Goal: Task Accomplishment & Management: Manage account settings

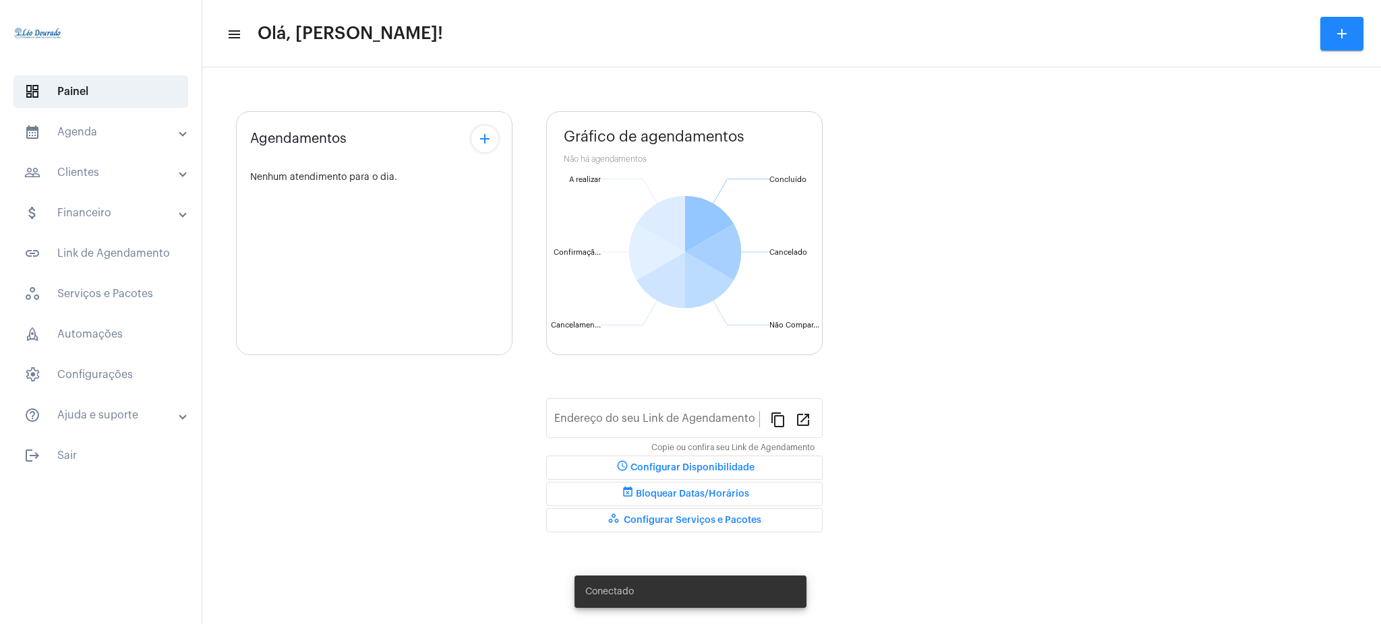
type input "[URL][DOMAIN_NAME][PERSON_NAME]"
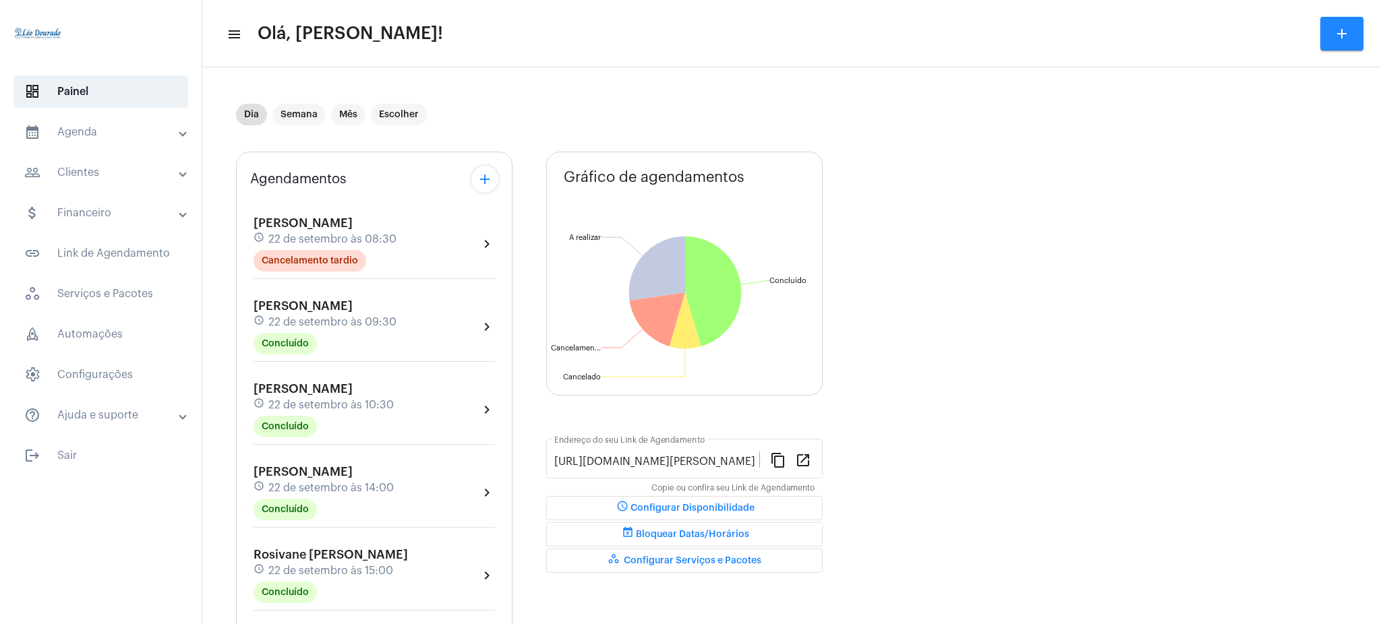
click at [167, 119] on mat-expansion-panel-header "calendar_month_outlined Agenda" at bounding box center [105, 132] width 194 height 32
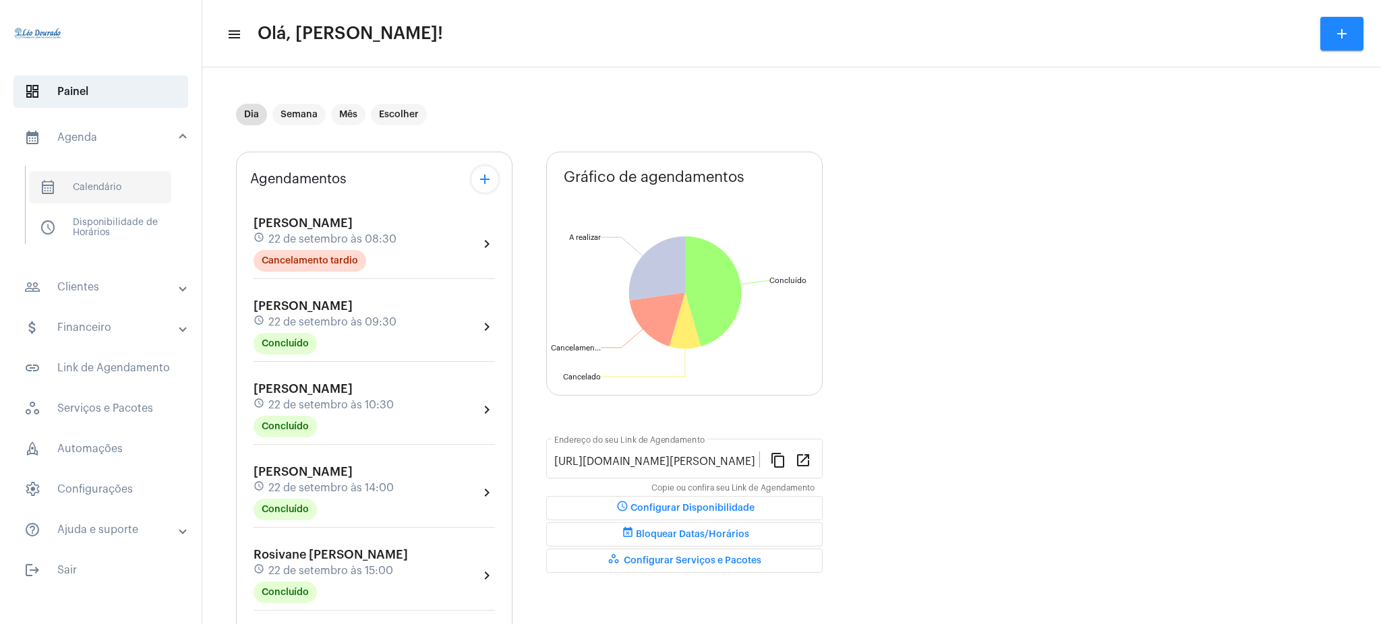
click at [171, 194] on span "calendar_month_outlined Calendário" at bounding box center [100, 187] width 142 height 32
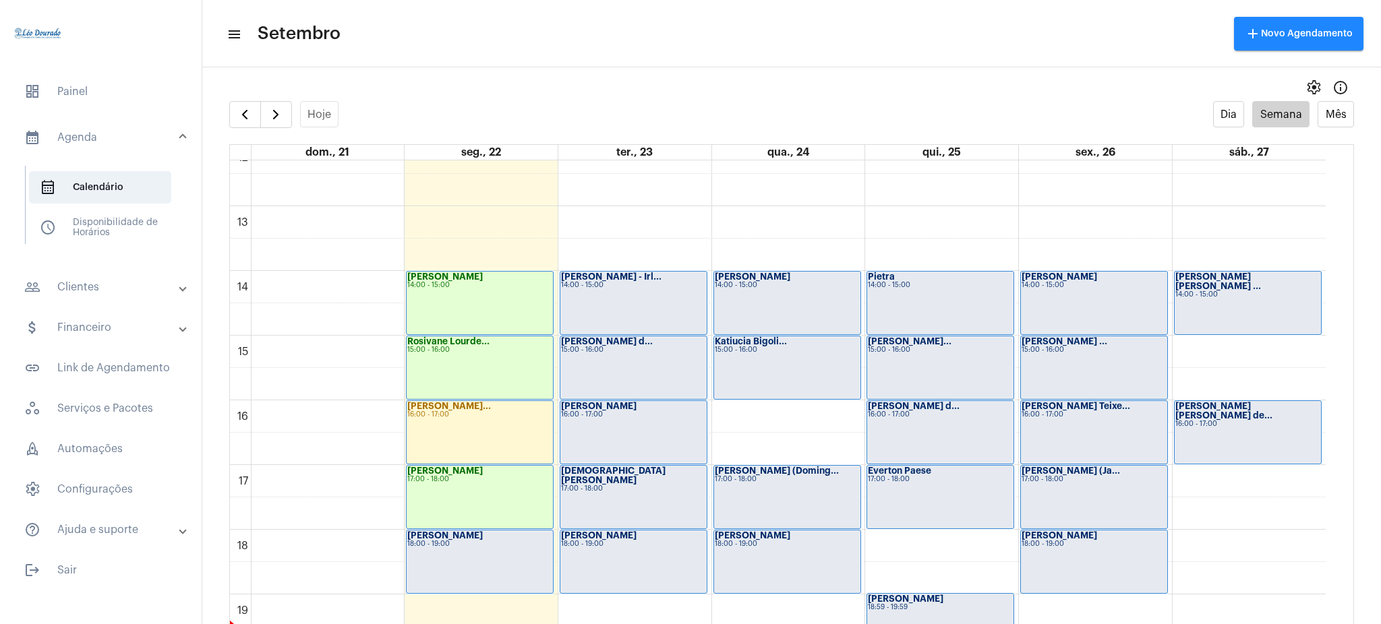
scroll to position [912, 0]
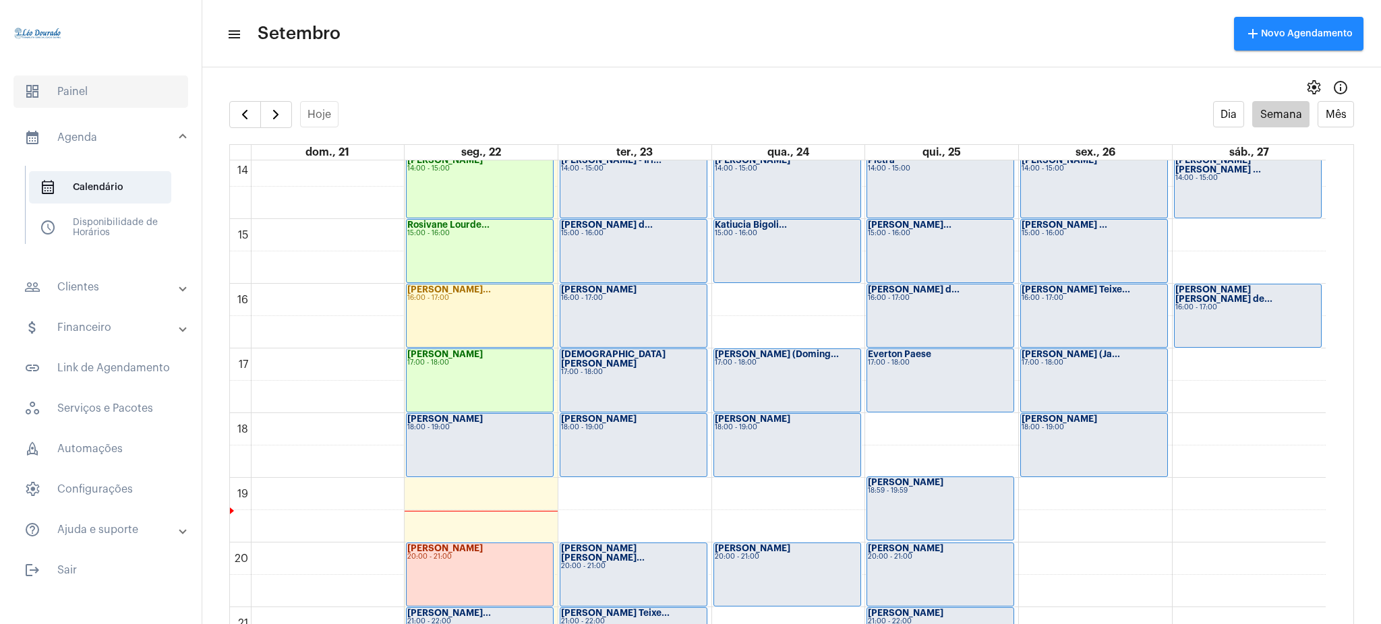
click at [92, 86] on span "dashboard Painel" at bounding box center [100, 92] width 175 height 32
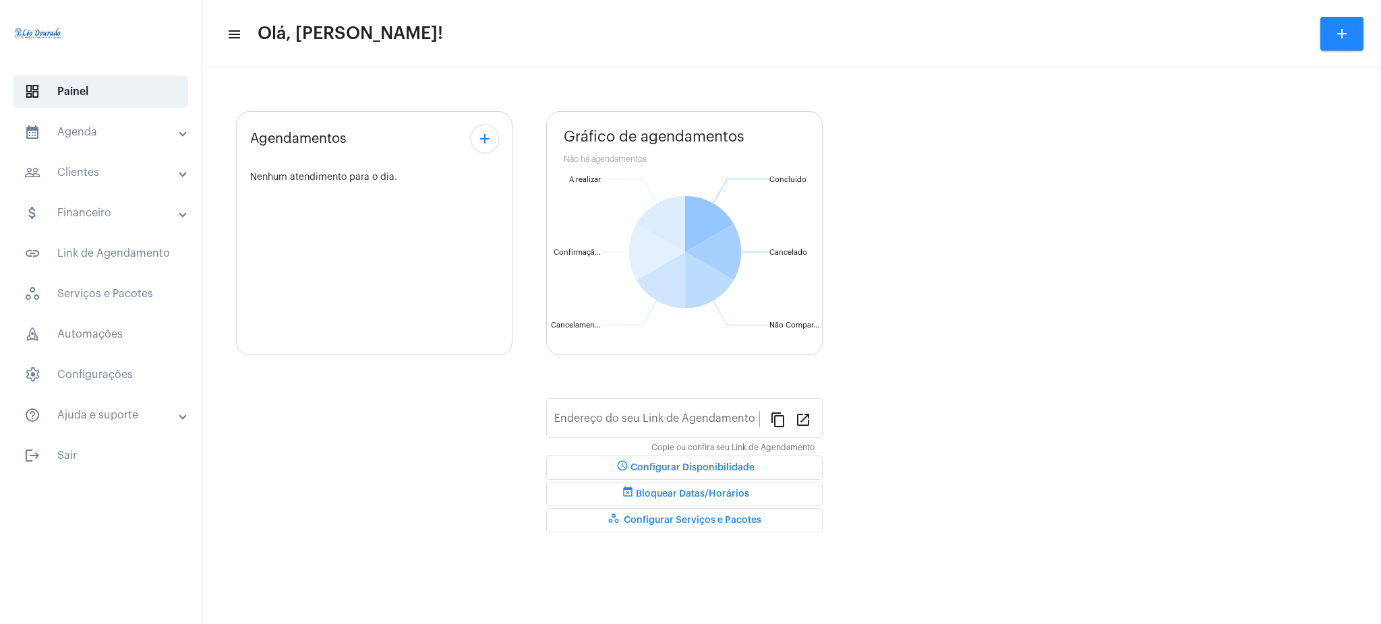
type input "[URL][DOMAIN_NAME][PERSON_NAME]"
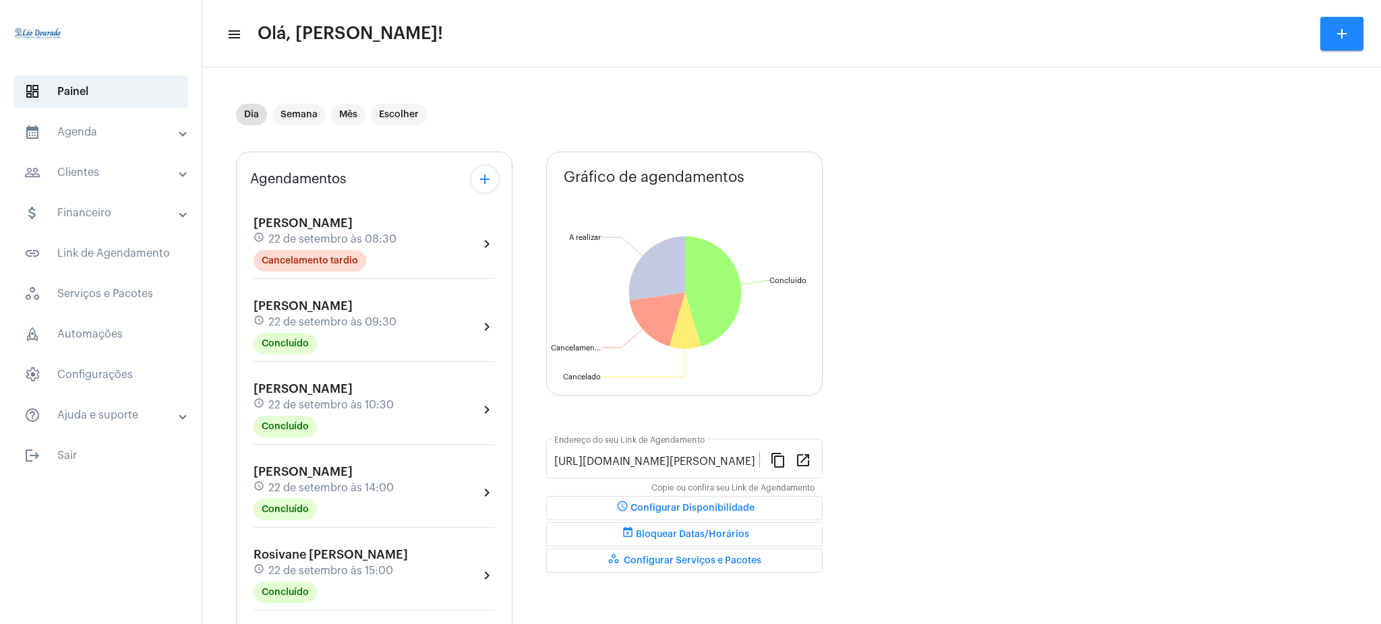
click at [120, 140] on mat-expansion-panel-header "calendar_month_outlined Agenda" at bounding box center [105, 132] width 194 height 32
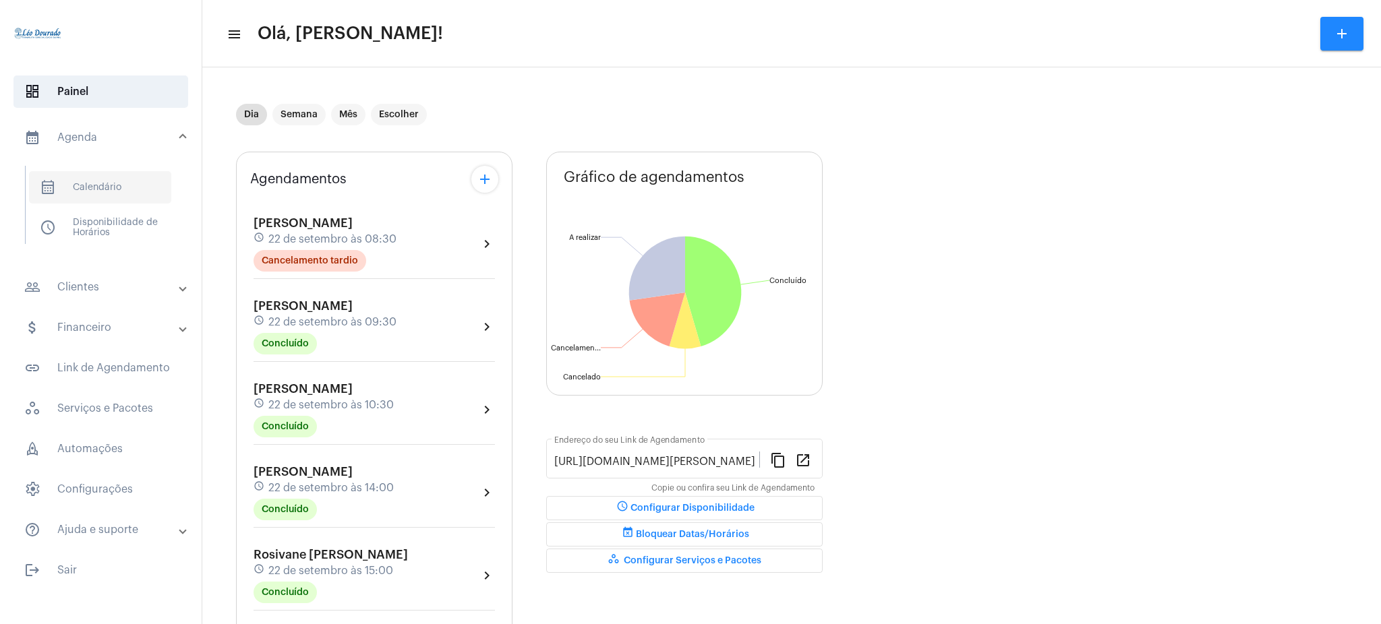
click at [127, 197] on span "calendar_month_outlined Calendário" at bounding box center [100, 187] width 142 height 32
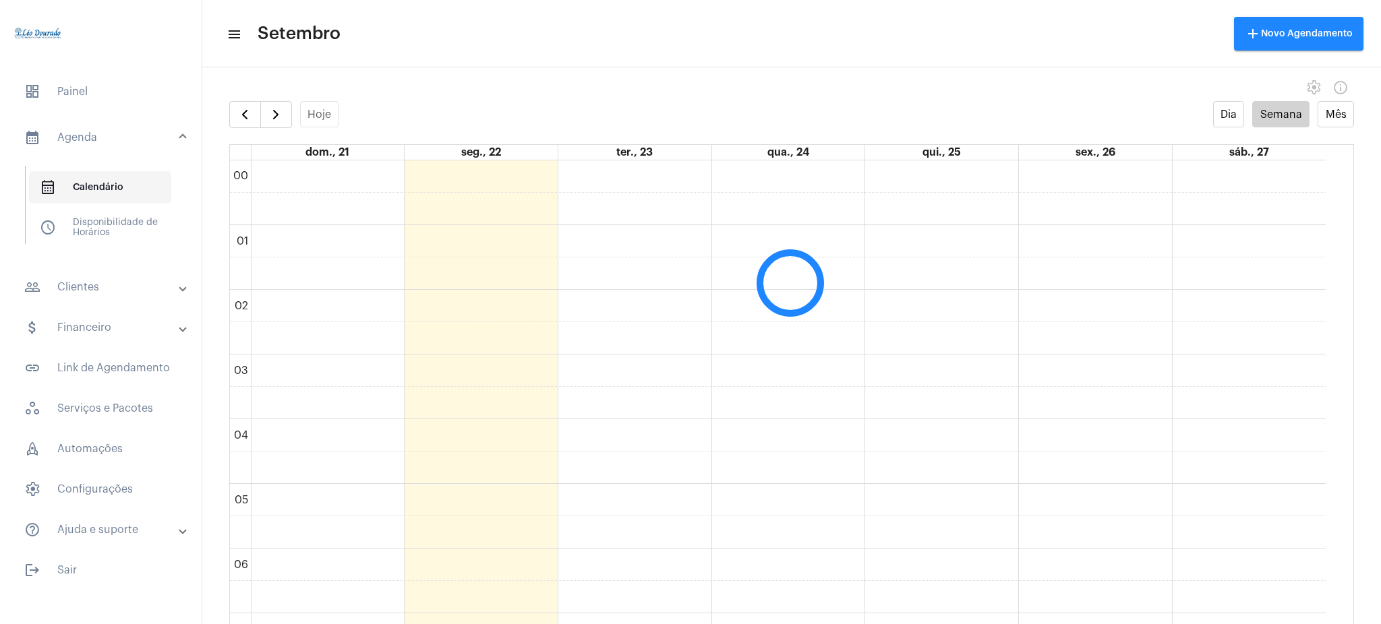
scroll to position [390, 0]
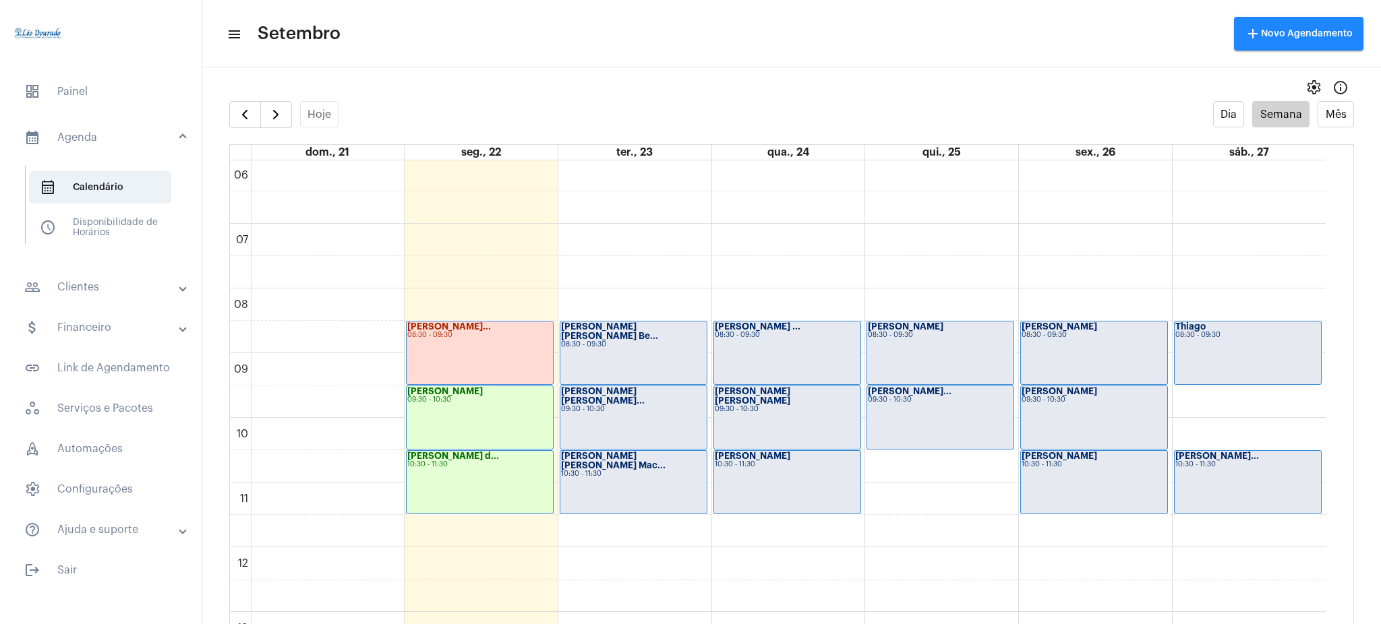
drag, startPoint x: 1324, startPoint y: 341, endPoint x: 1334, endPoint y: 351, distance: 15.3
click at [1334, 351] on div "00 01 02 03 04 05 06 07 08 09 10 11 12 13 14 15 16 17 18 19 20 21 22 23 [PERSON…" at bounding box center [791, 405] width 1123 height 490
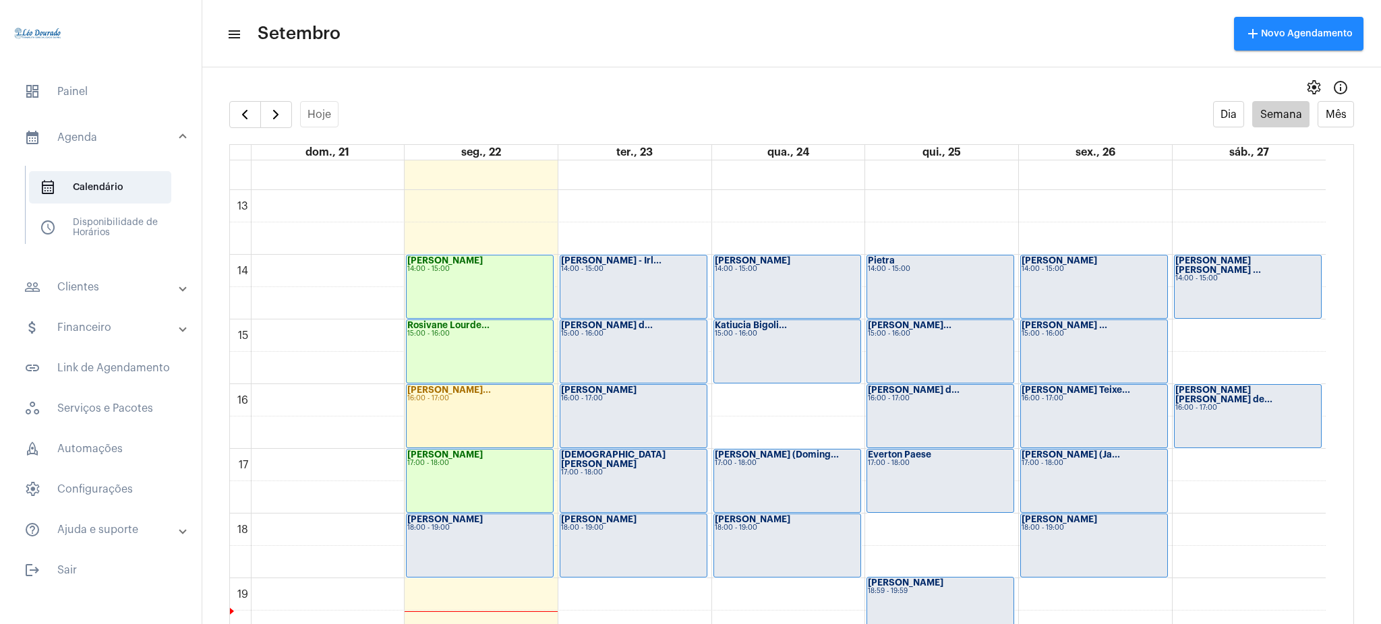
scroll to position [833, 0]
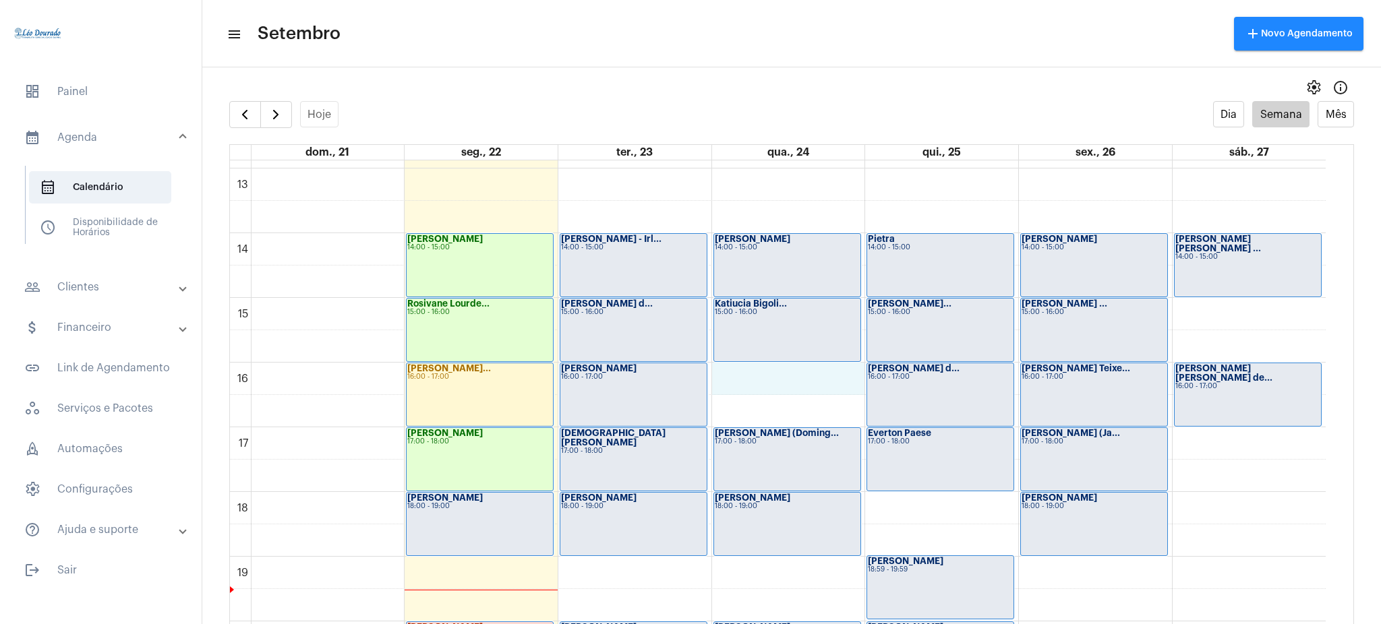
click at [756, 383] on div "00 01 02 03 04 05 06 07 08 09 10 11 12 13 14 15 16 17 18 19 20 21 22 23 [PERSON…" at bounding box center [778, 104] width 1096 height 1554
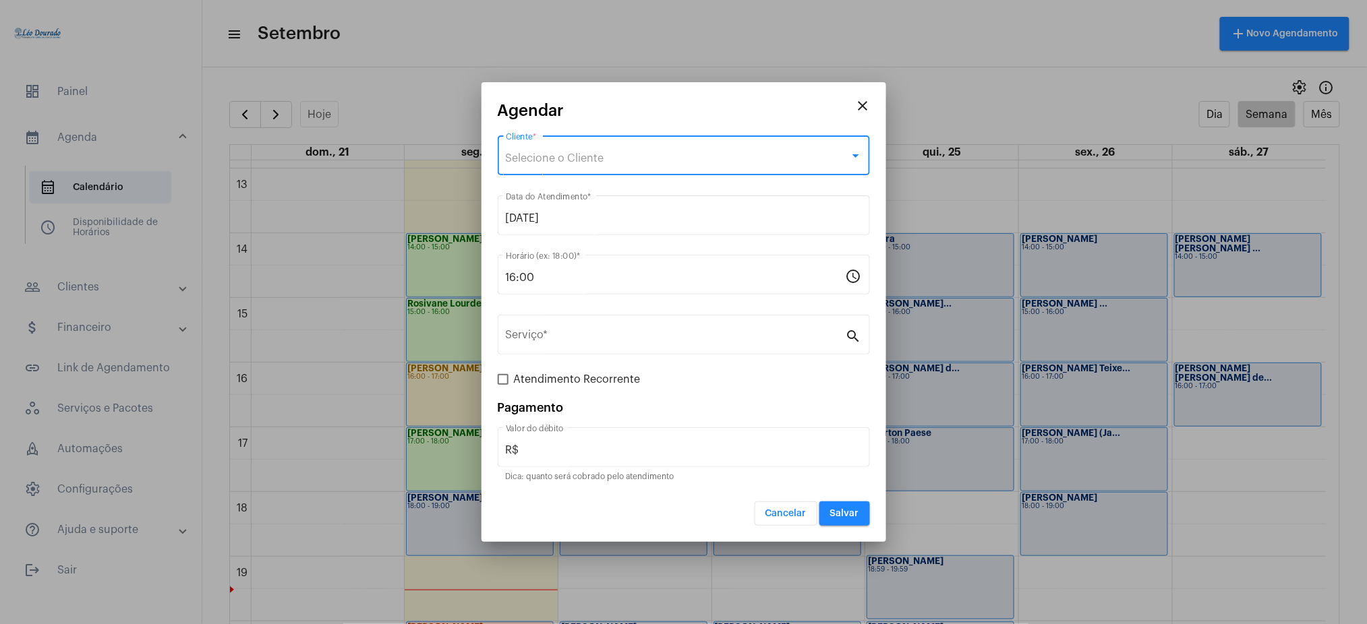
click at [675, 159] on div "Selecione o Cliente" at bounding box center [678, 158] width 344 height 12
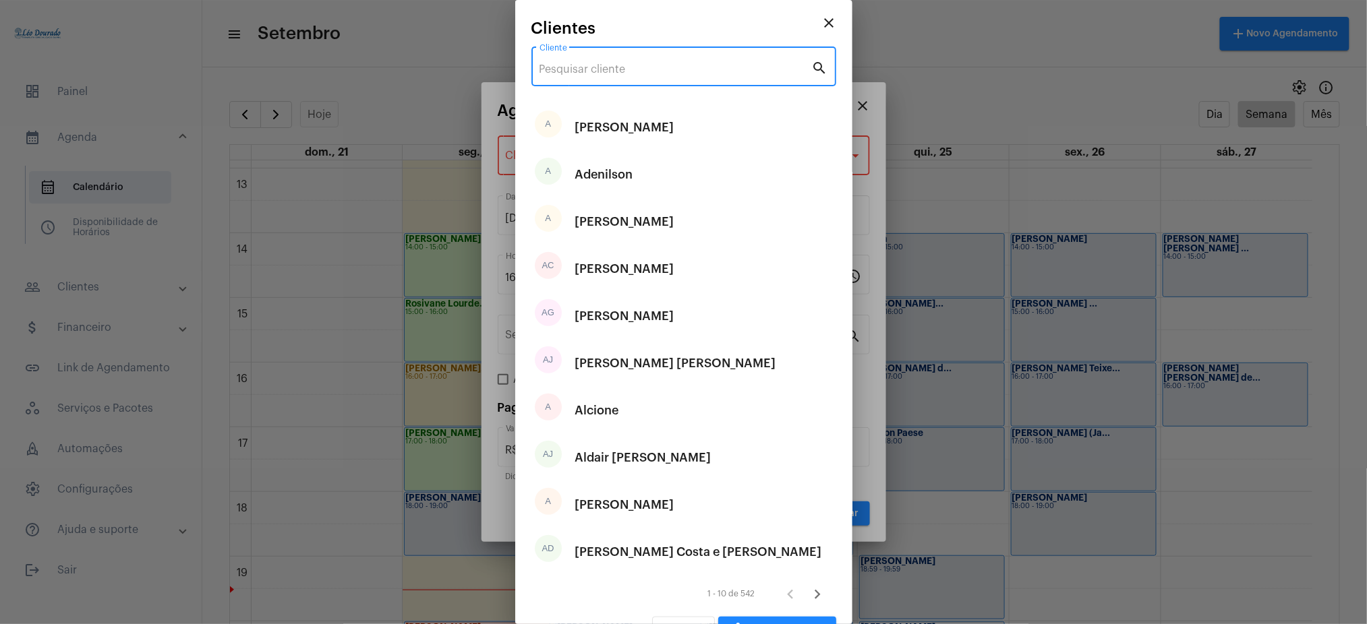
click at [672, 63] on input "Cliente" at bounding box center [675, 69] width 272 height 12
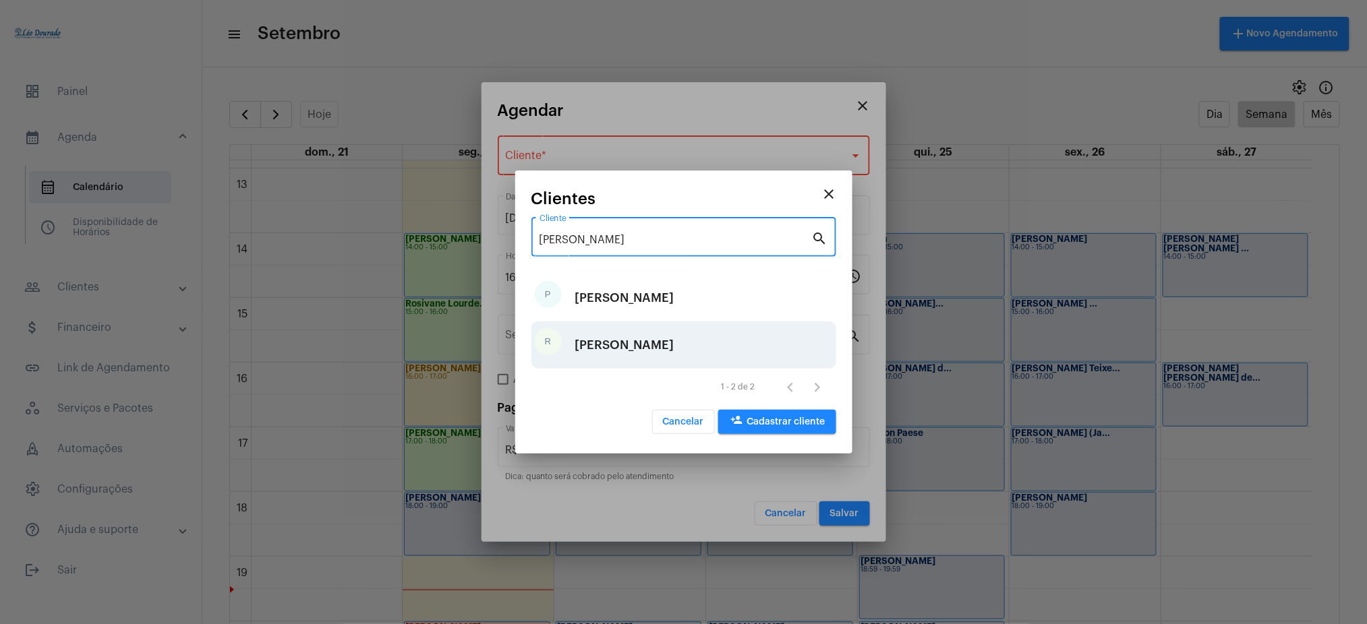
type input "[PERSON_NAME]"
click at [637, 340] on div "[PERSON_NAME]" at bounding box center [683, 345] width 305 height 47
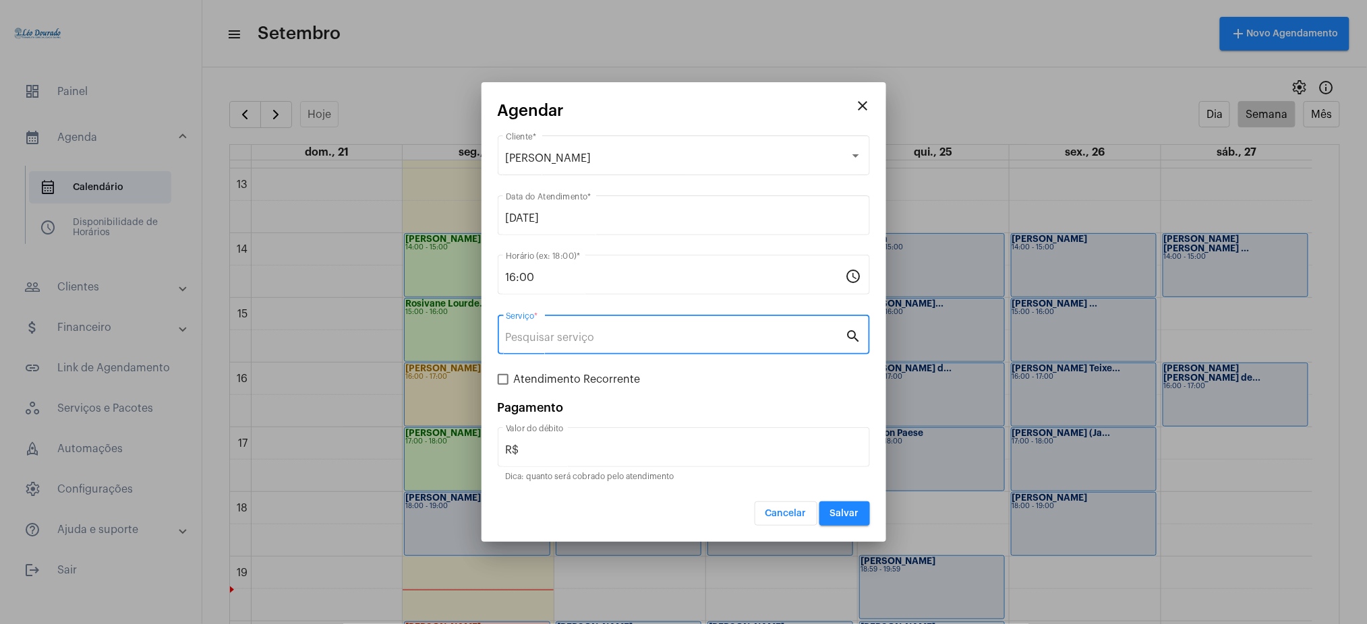
click at [545, 342] on input "Serviço *" at bounding box center [676, 338] width 340 height 12
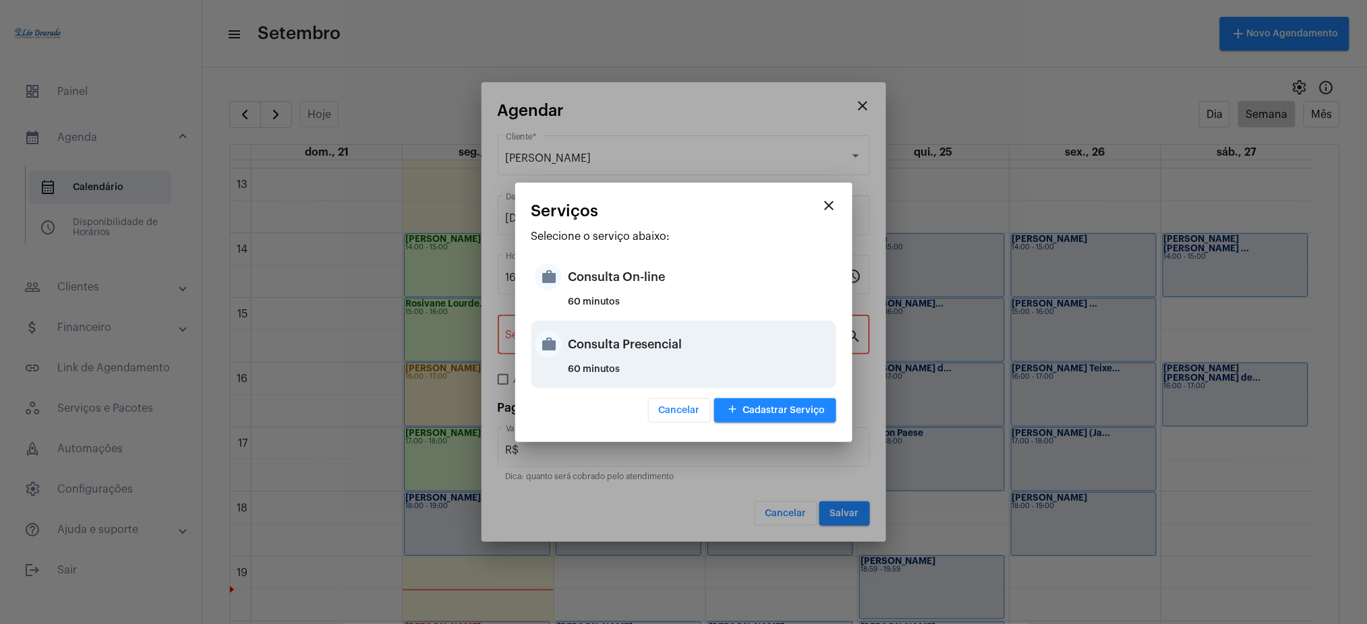
click at [651, 337] on div "Consulta Presencial" at bounding box center [700, 344] width 264 height 40
type input "Consulta Presencial"
type input "R$ 150"
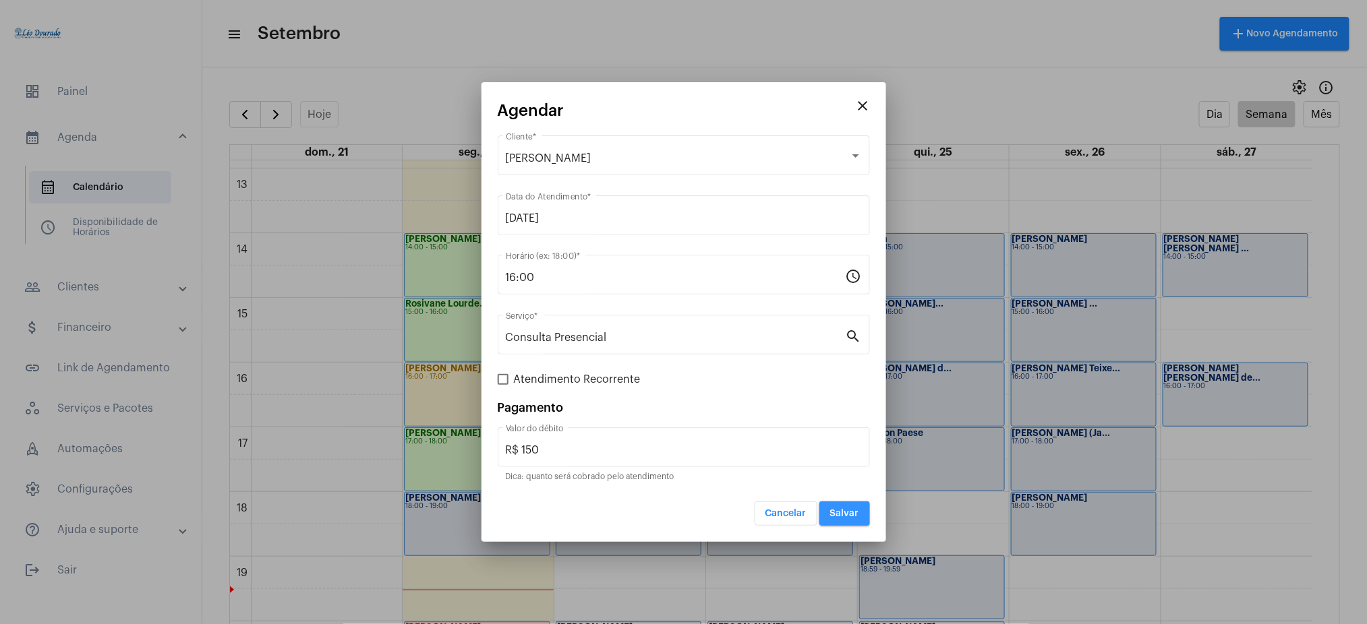
click at [835, 512] on span "Salvar" at bounding box center [844, 513] width 29 height 9
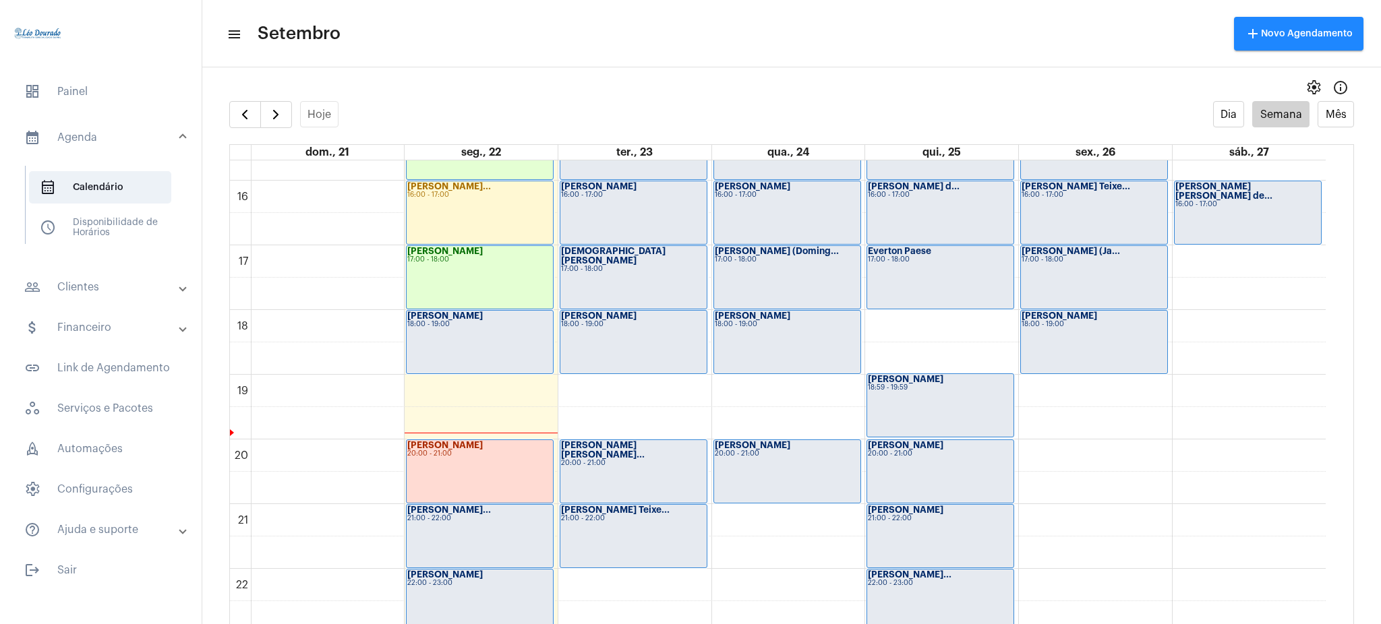
scroll to position [1000, 0]
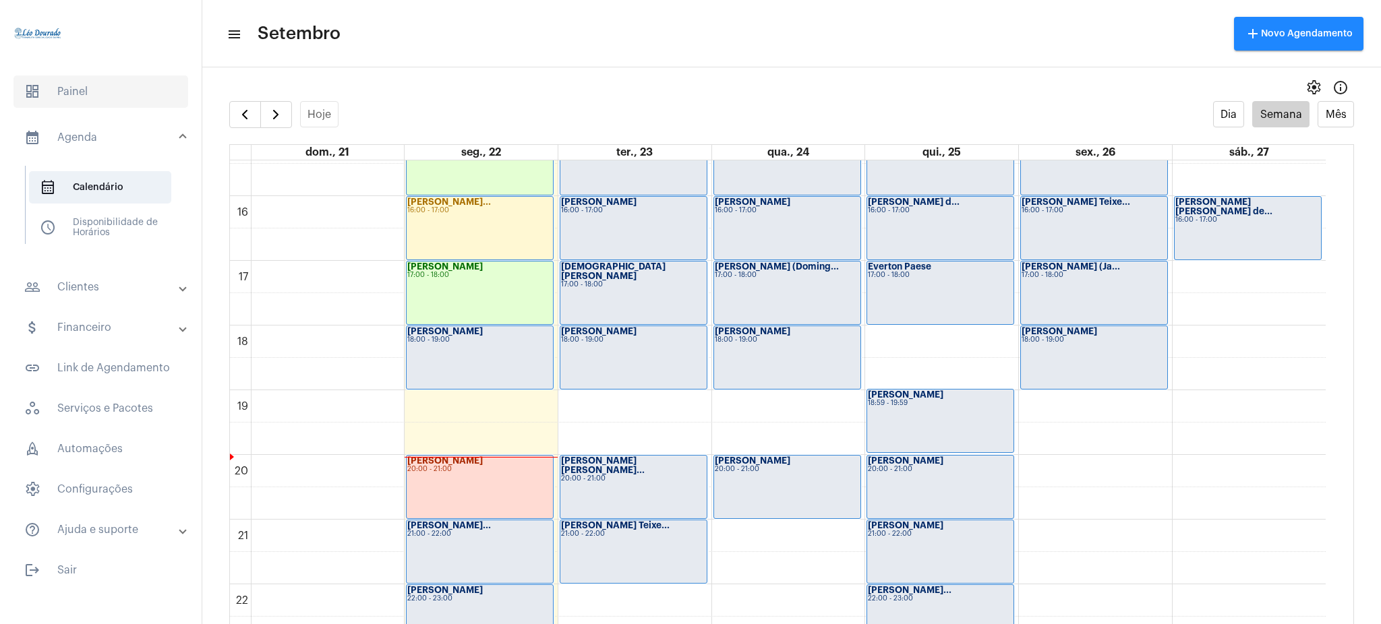
click at [84, 94] on span "dashboard Painel" at bounding box center [100, 92] width 175 height 32
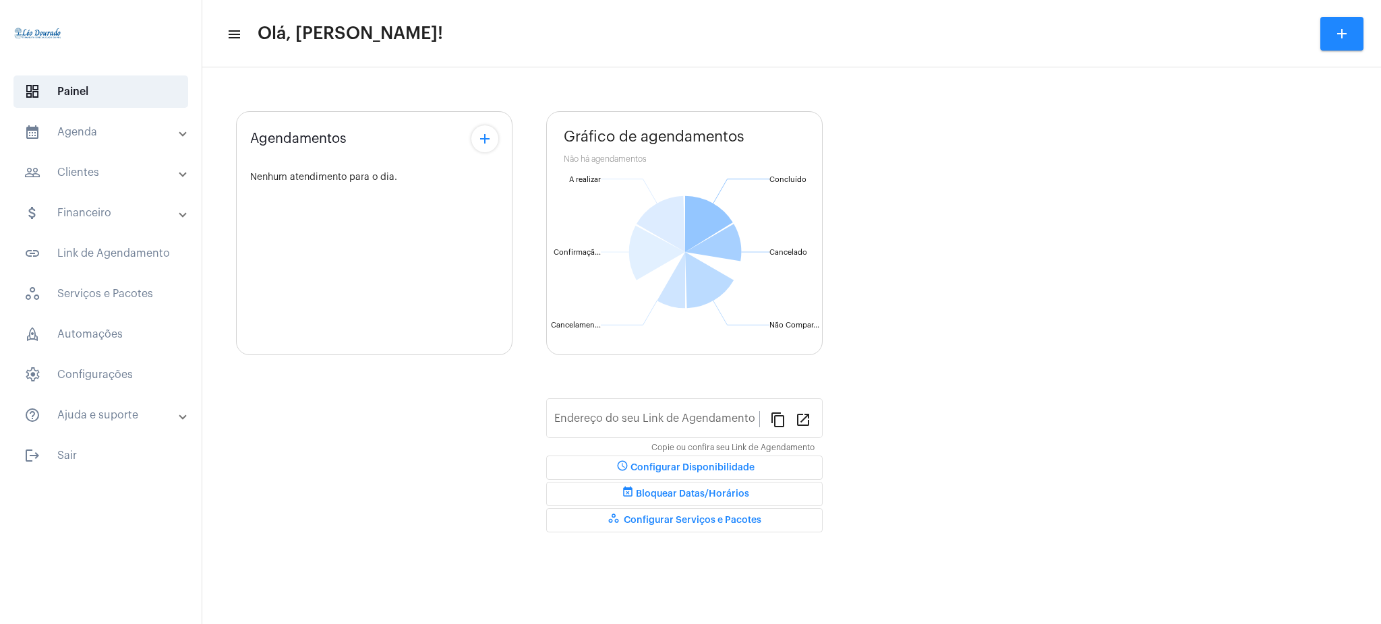
type input "[URL][DOMAIN_NAME][PERSON_NAME]"
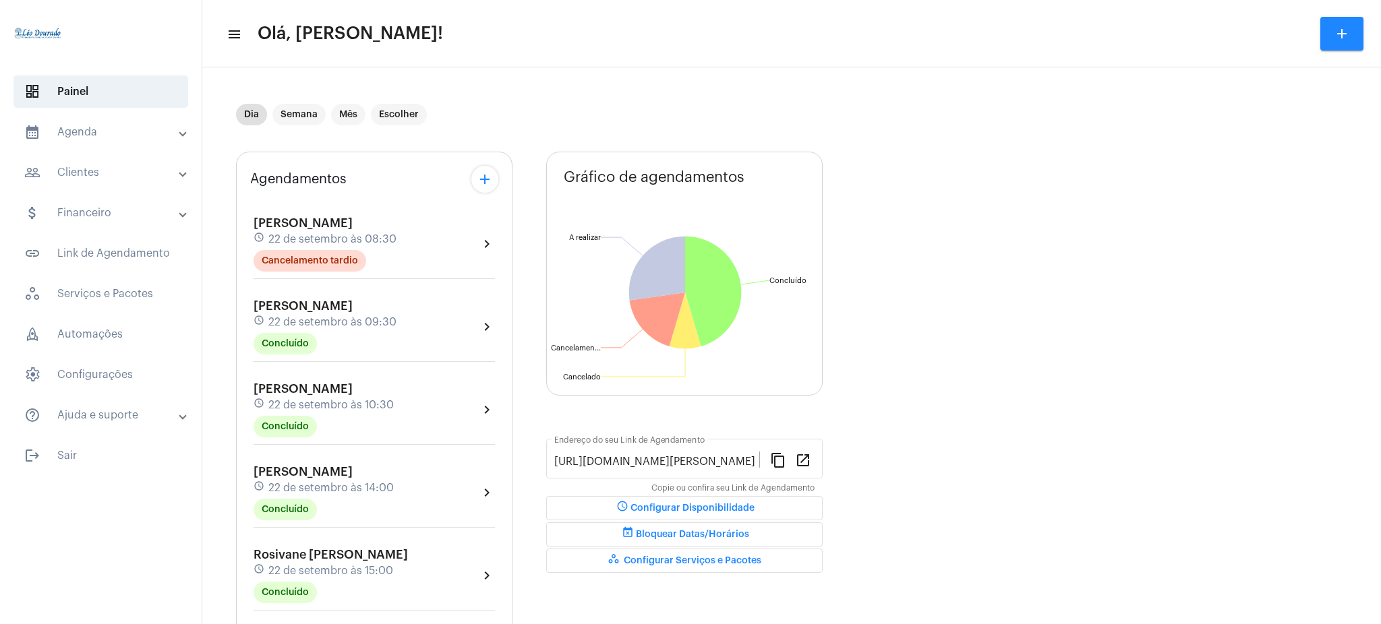
click at [66, 136] on mat-panel-title "calendar_month_outlined Agenda" at bounding box center [102, 132] width 156 height 16
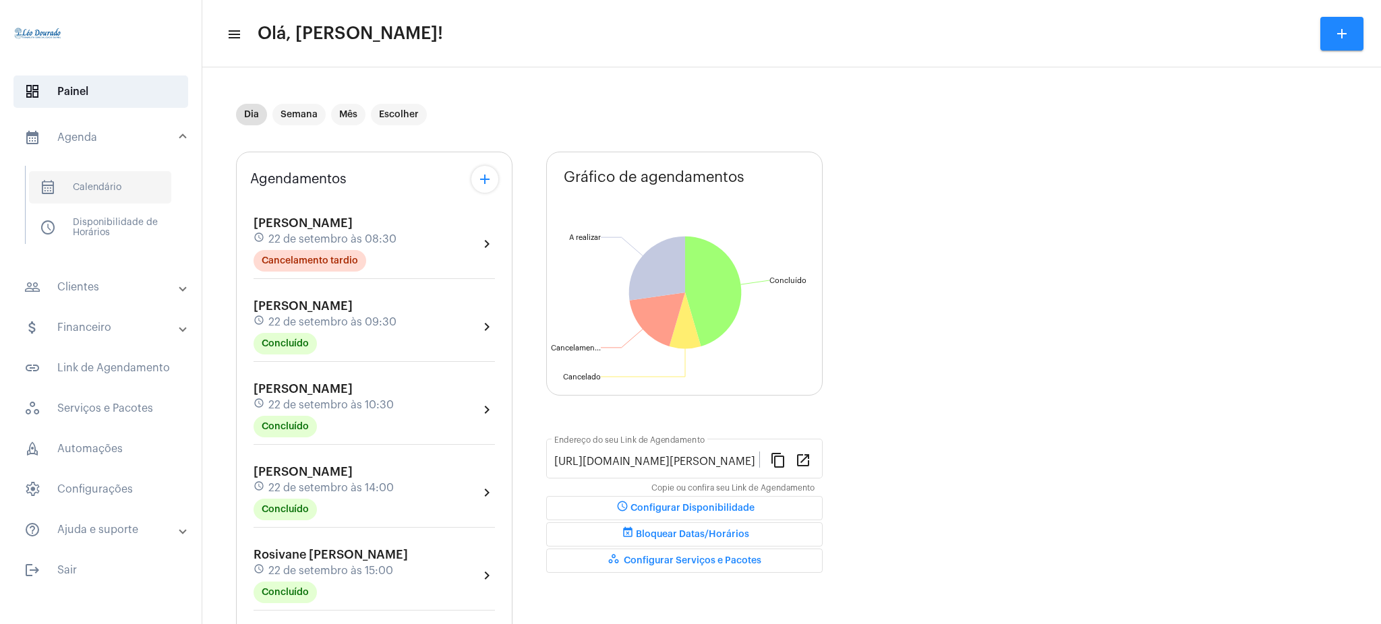
click at [88, 176] on span "calendar_month_outlined Calendário" at bounding box center [100, 187] width 142 height 32
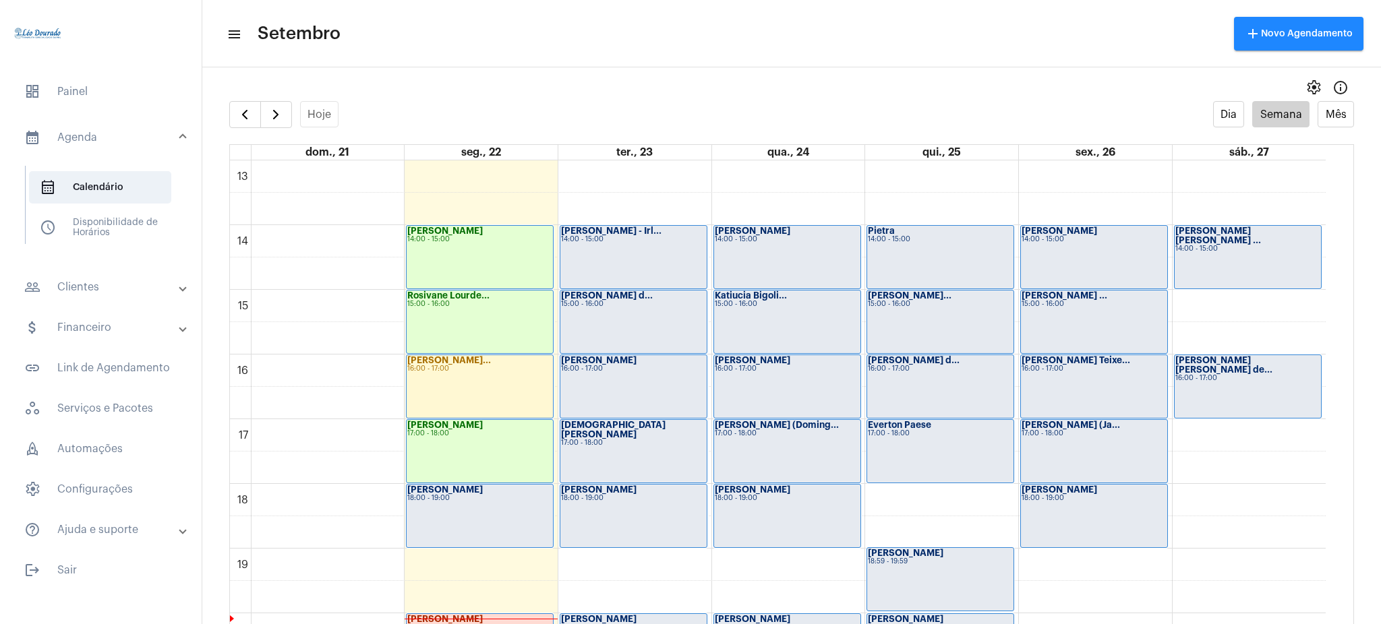
scroll to position [1062, 0]
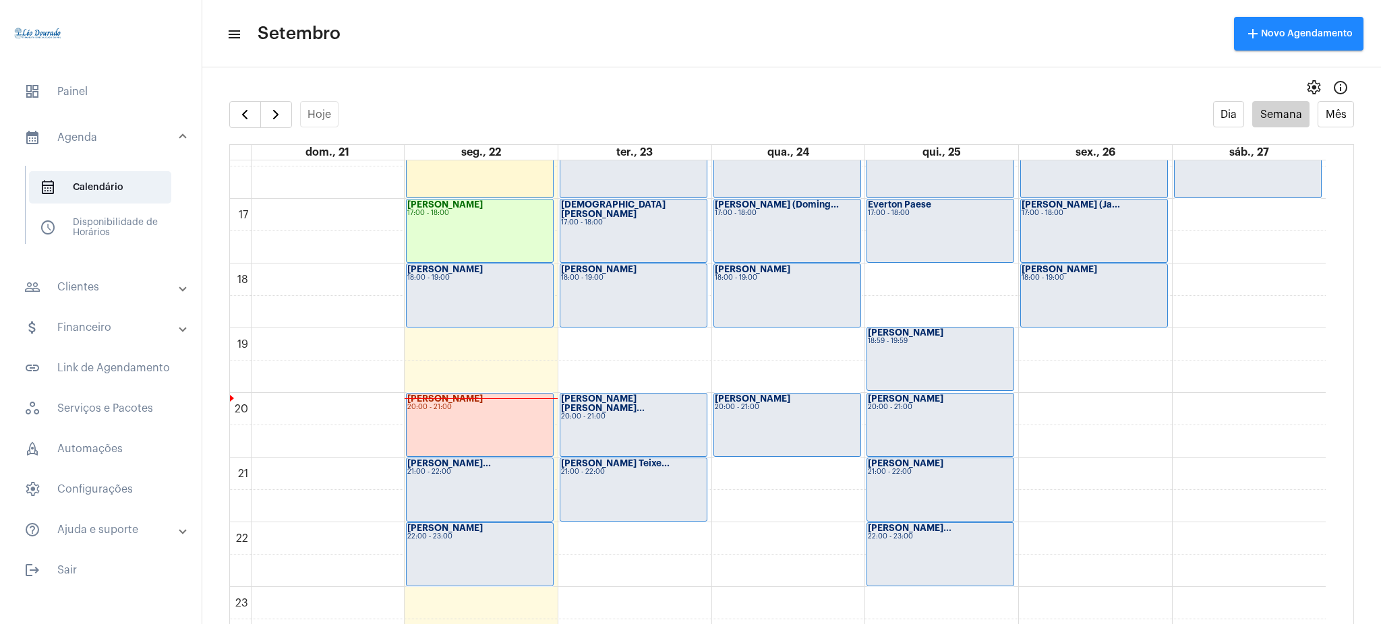
click at [47, 286] on mat-panel-title "people_outline Clientes" at bounding box center [102, 287] width 156 height 16
click at [90, 242] on span "people_outline Meus Clientes" at bounding box center [100, 230] width 142 height 32
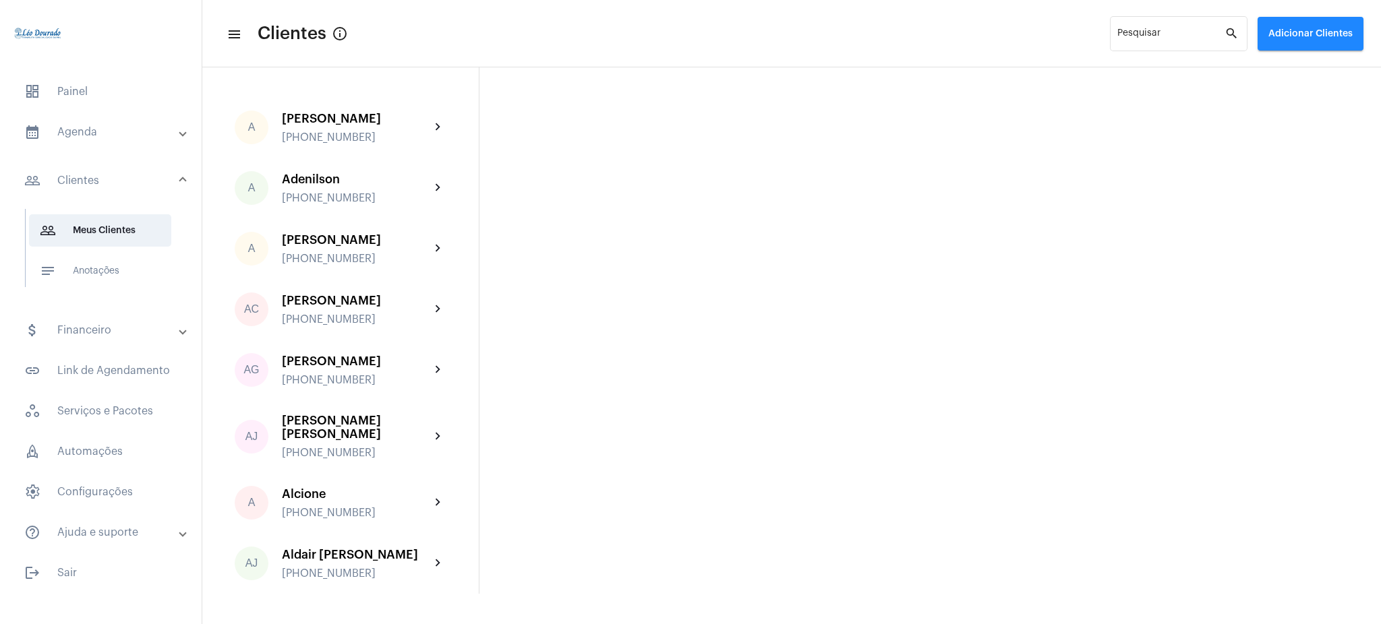
click at [124, 134] on mat-panel-title "calendar_month_outlined Agenda" at bounding box center [102, 132] width 156 height 16
click at [123, 191] on span "calendar_month_outlined Calendário" at bounding box center [100, 187] width 142 height 32
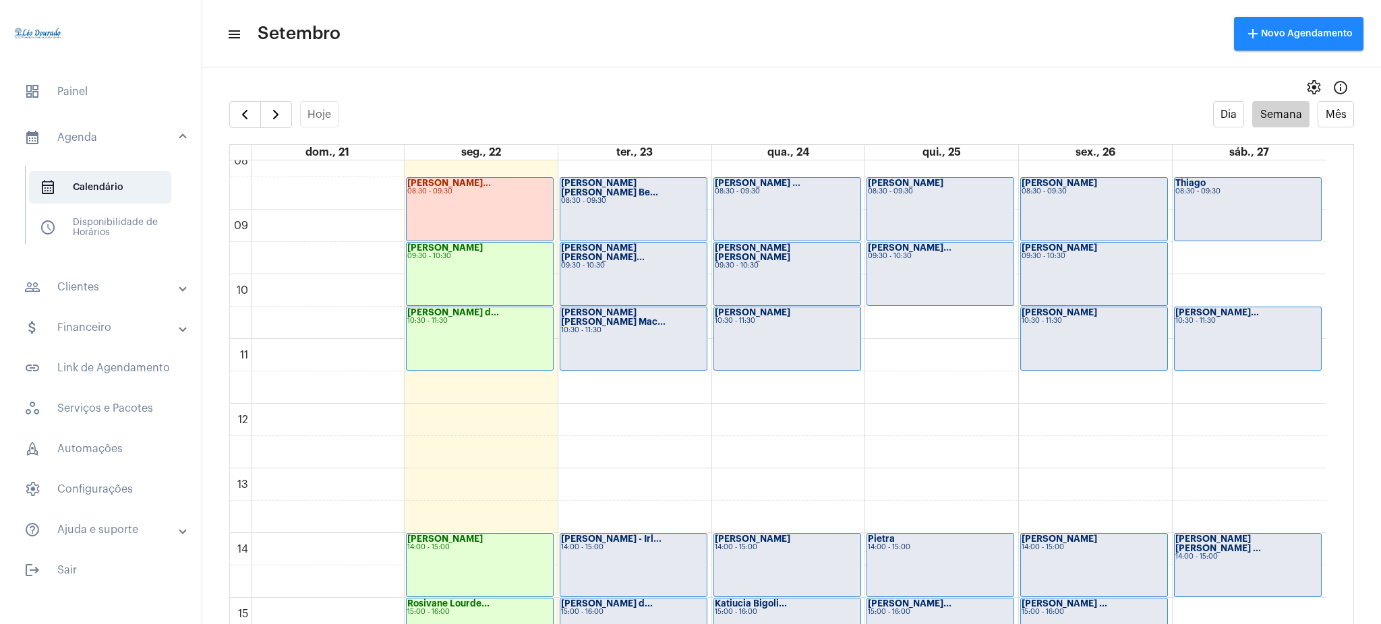
scroll to position [543, 0]
